Goal: Task Accomplishment & Management: Manage account settings

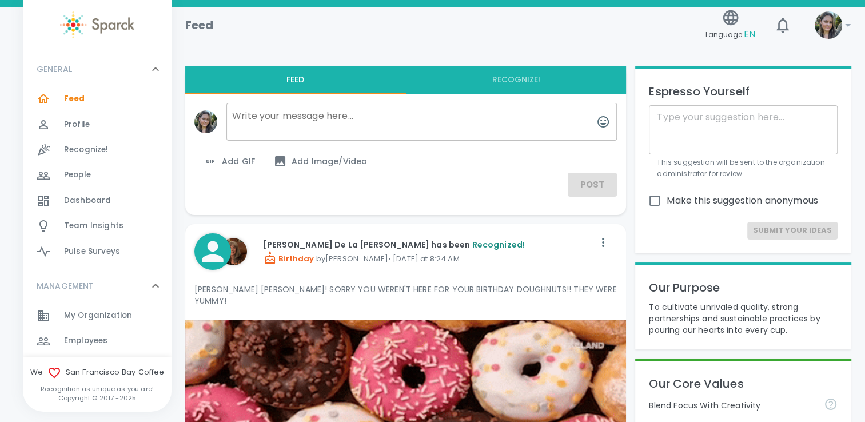
scroll to position [64, 0]
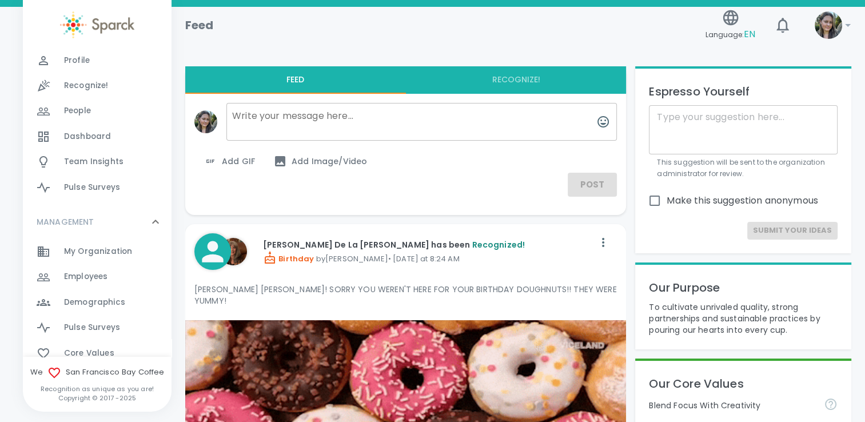
click at [96, 282] on span "Employees 0" at bounding box center [85, 277] width 43 height 16
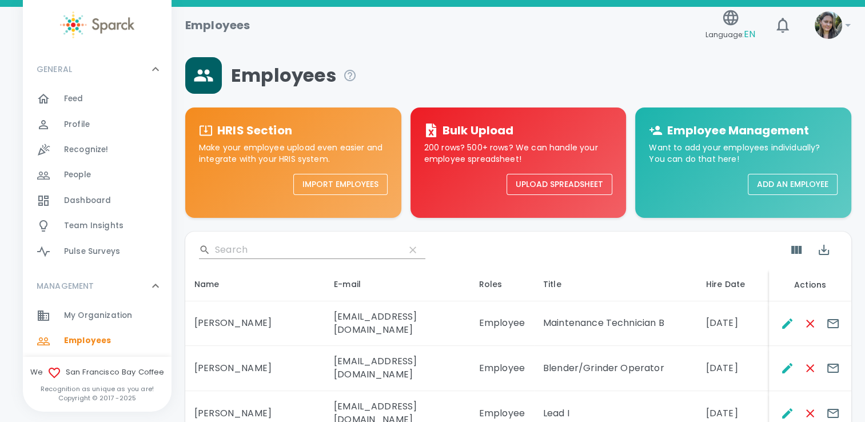
click at [257, 252] on input "Search" at bounding box center [305, 250] width 181 height 18
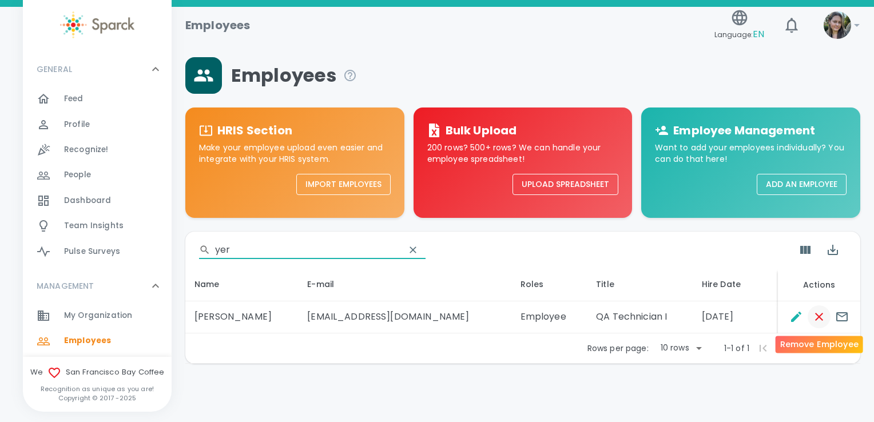
click at [823, 310] on icon "Remove Employee" at bounding box center [819, 317] width 14 height 14
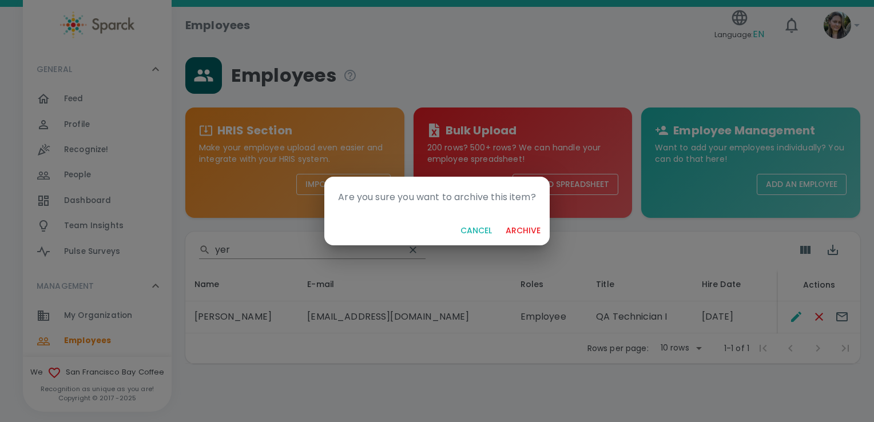
click at [515, 225] on button "archive" at bounding box center [523, 230] width 44 height 21
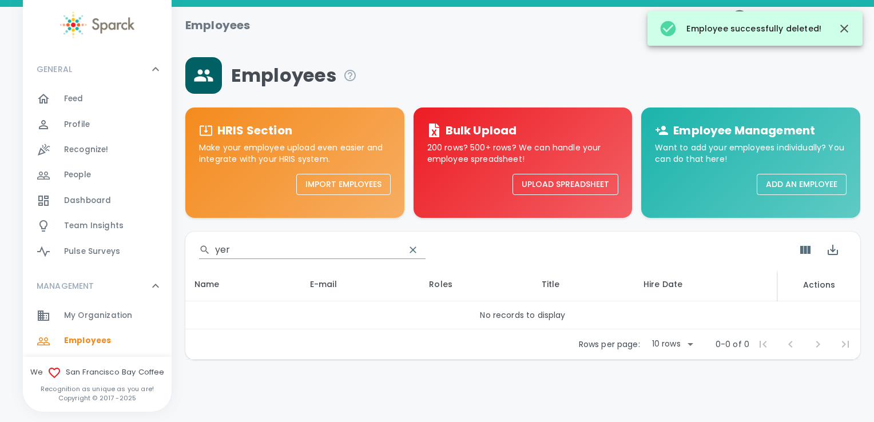
click at [252, 245] on input "yer" at bounding box center [305, 250] width 181 height 18
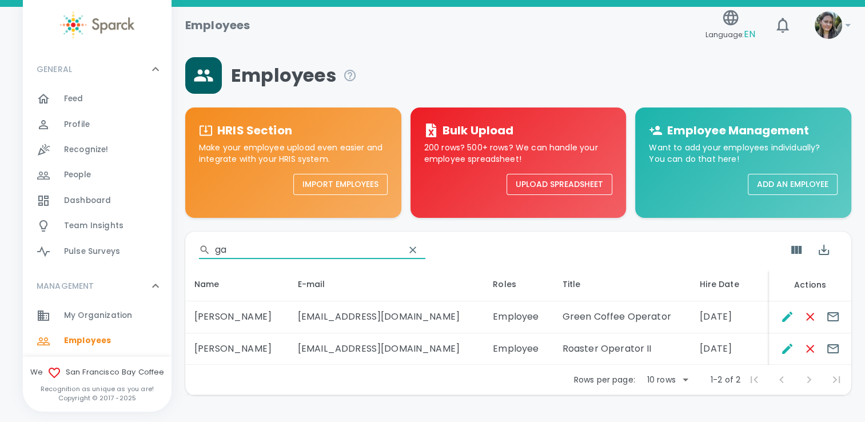
type input "g"
